Goal: Find specific page/section: Find specific page/section

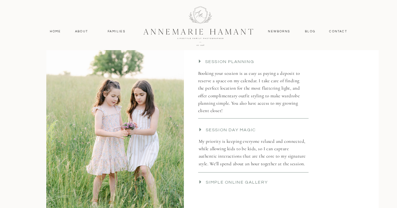
scroll to position [1096, 0]
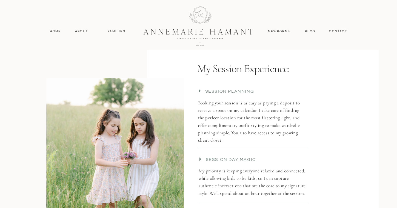
click at [177, 32] on div at bounding box center [198, 26] width 147 height 64
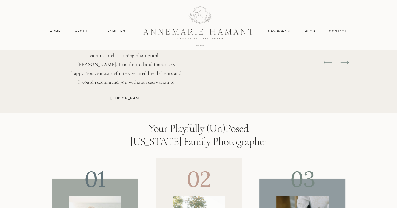
scroll to position [1753, 0]
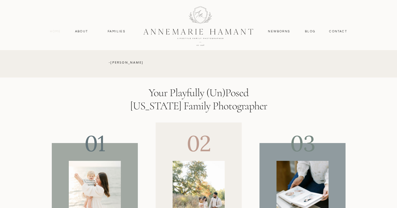
click at [53, 32] on nav "Home" at bounding box center [55, 31] width 16 height 5
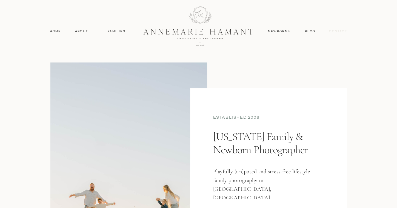
click at [339, 33] on nav "contact" at bounding box center [338, 31] width 24 height 5
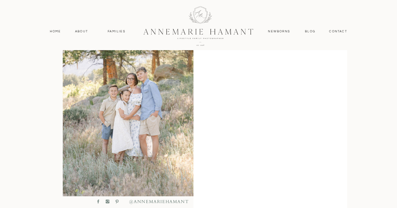
scroll to position [202, 0]
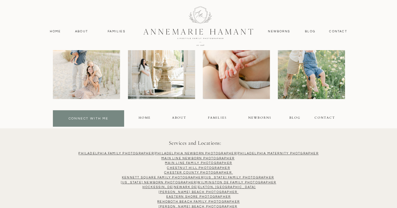
scroll to position [594, 0]
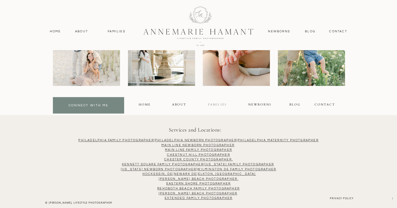
click at [211, 103] on div "FAMILIES" at bounding box center [217, 105] width 18 height 6
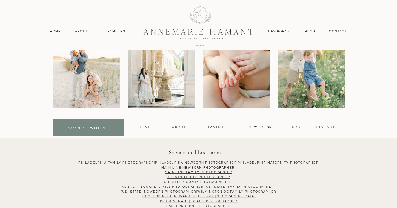
scroll to position [3574, 0]
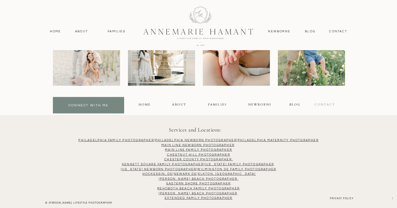
click at [322, 103] on div "contact" at bounding box center [324, 105] width 21 height 6
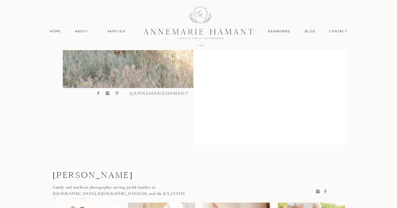
scroll to position [329, 0]
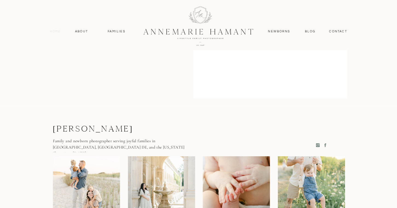
click at [54, 31] on nav "Home" at bounding box center [55, 31] width 16 height 5
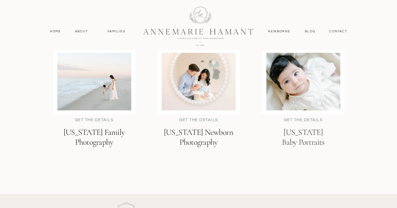
scroll to position [1342, 0]
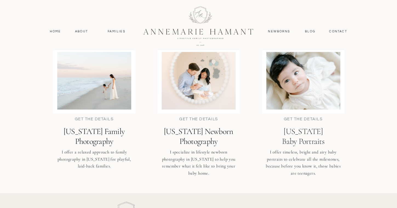
click at [100, 99] on div at bounding box center [94, 81] width 74 height 58
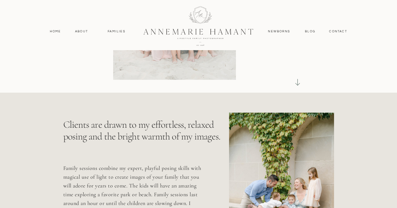
scroll to position [82, 0]
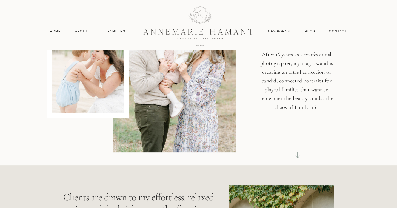
click at [297, 157] on icon at bounding box center [297, 154] width 1 height 7
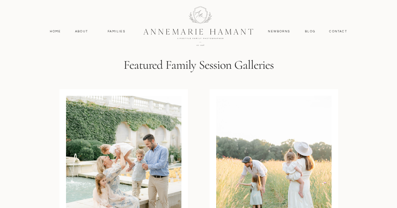
scroll to position [1315, 0]
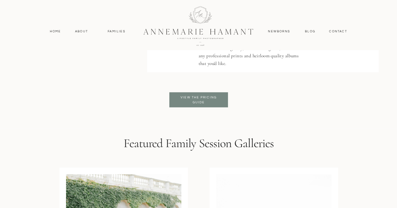
click at [195, 99] on p "View the pricing guide" at bounding box center [198, 100] width 45 height 10
